Goal: Find contact information: Find contact information

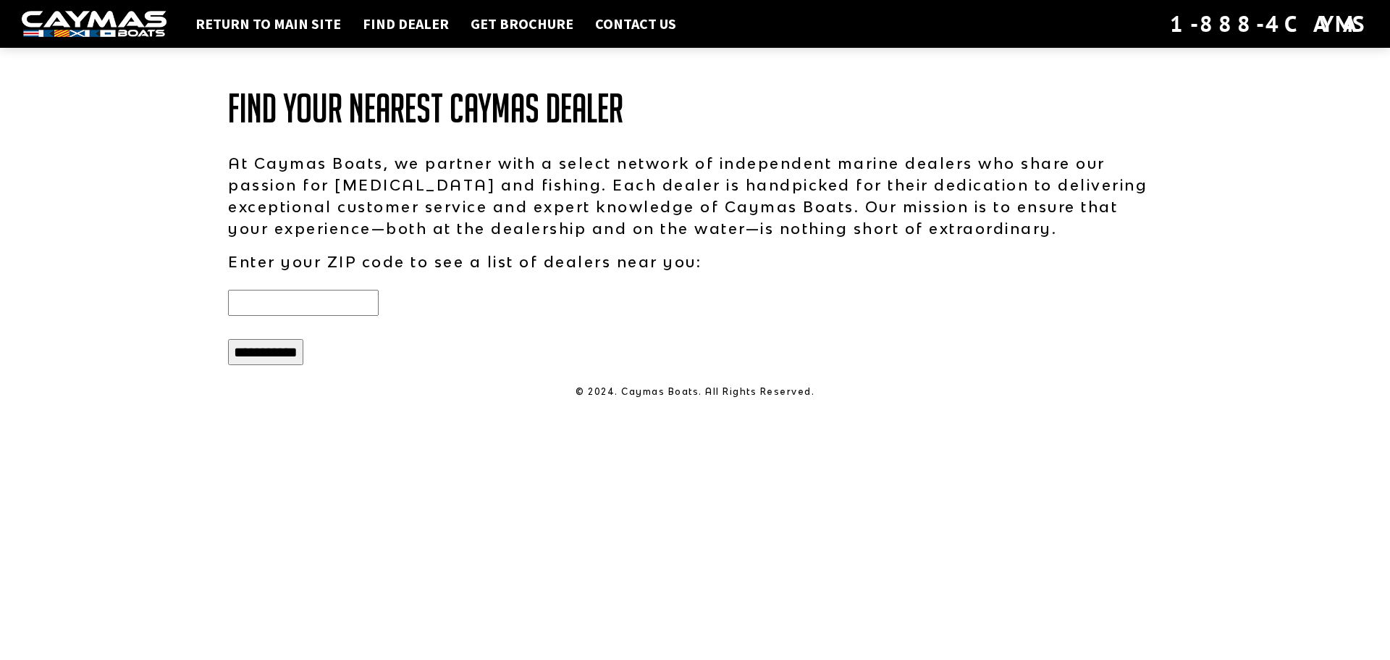
click at [319, 312] on input "text" at bounding box center [303, 303] width 151 height 26
type input "*****"
click at [287, 353] on input "**********" at bounding box center [265, 352] width 75 height 26
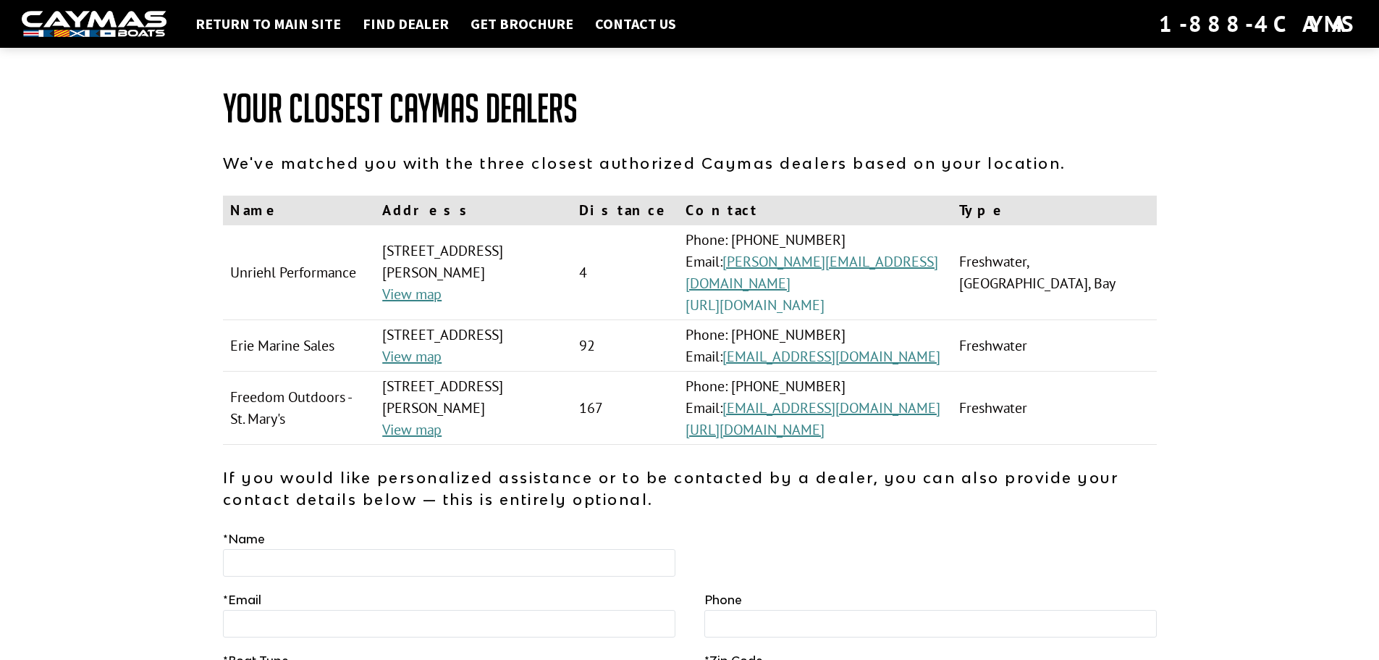
click at [824, 306] on link "[URL][DOMAIN_NAME]" at bounding box center [755, 304] width 139 height 19
